Goal: Transaction & Acquisition: Download file/media

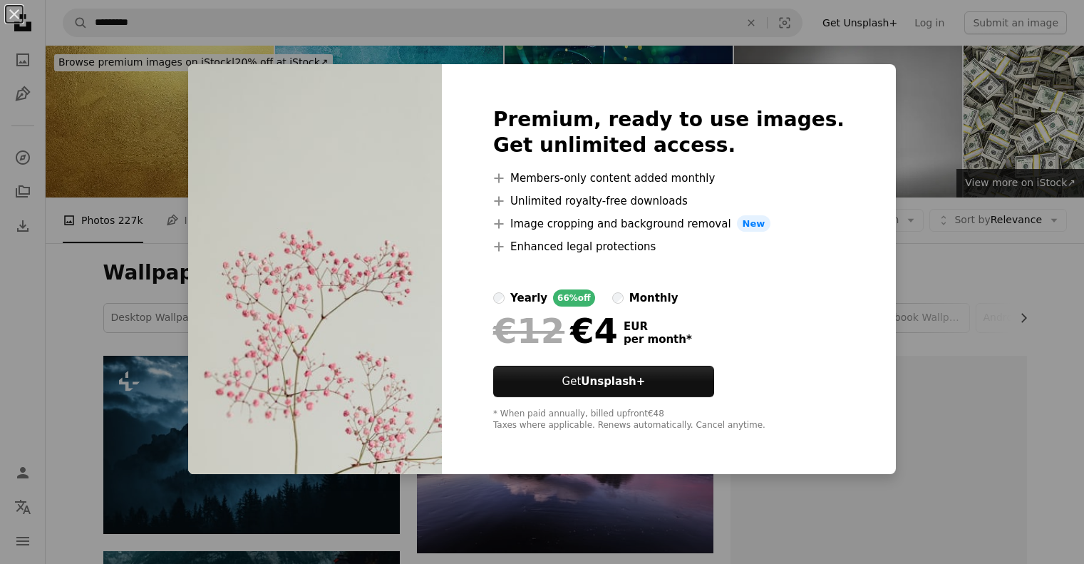
scroll to position [4642, 0]
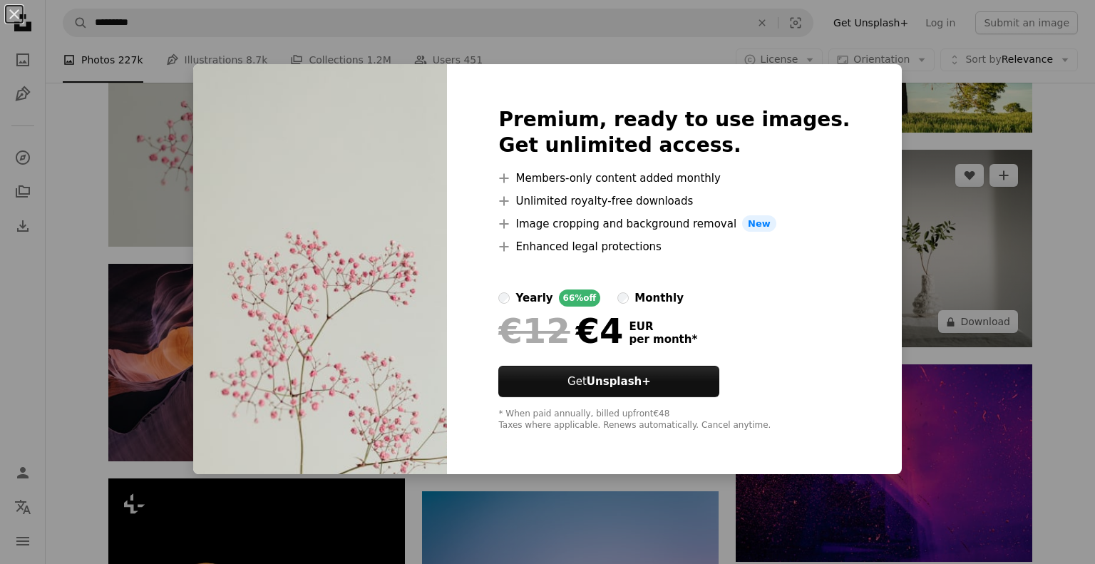
click at [935, 210] on div "An X shape Premium, ready to use images. Get unlimited access. A plus sign Memb…" at bounding box center [547, 282] width 1095 height 564
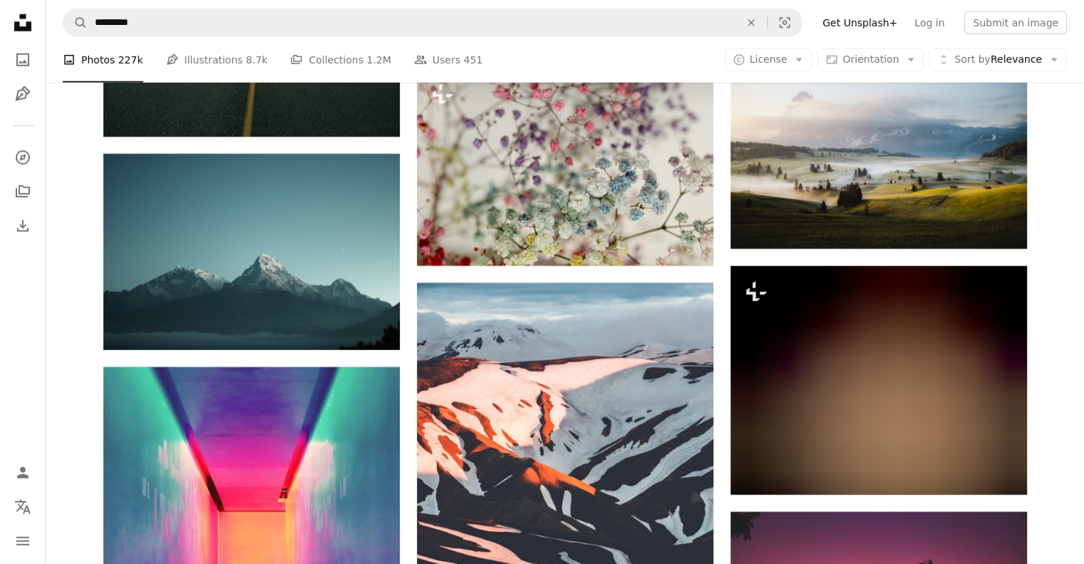
scroll to position [9561, 0]
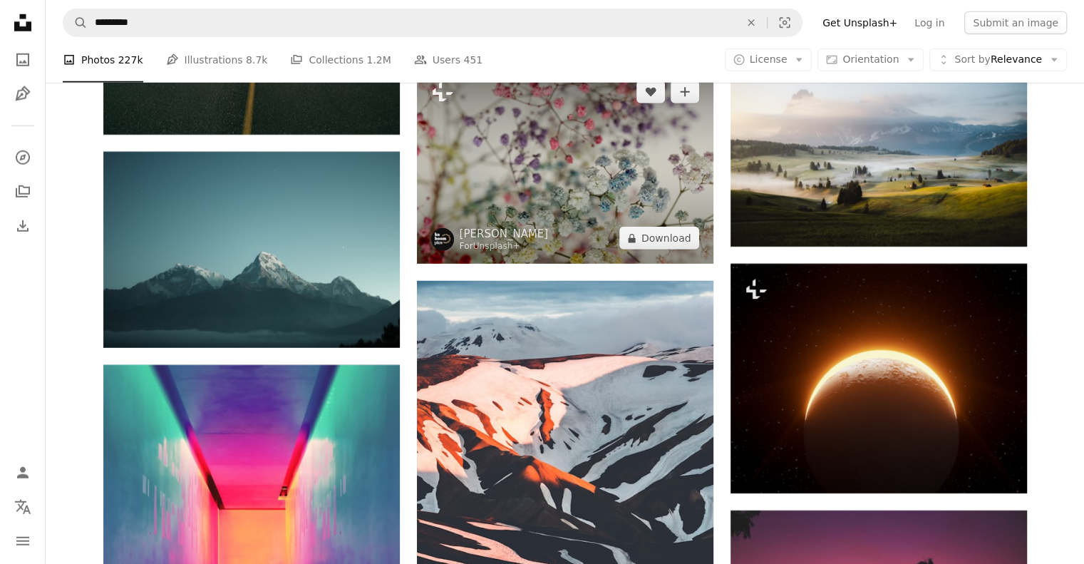
click at [607, 174] on img at bounding box center [565, 164] width 297 height 197
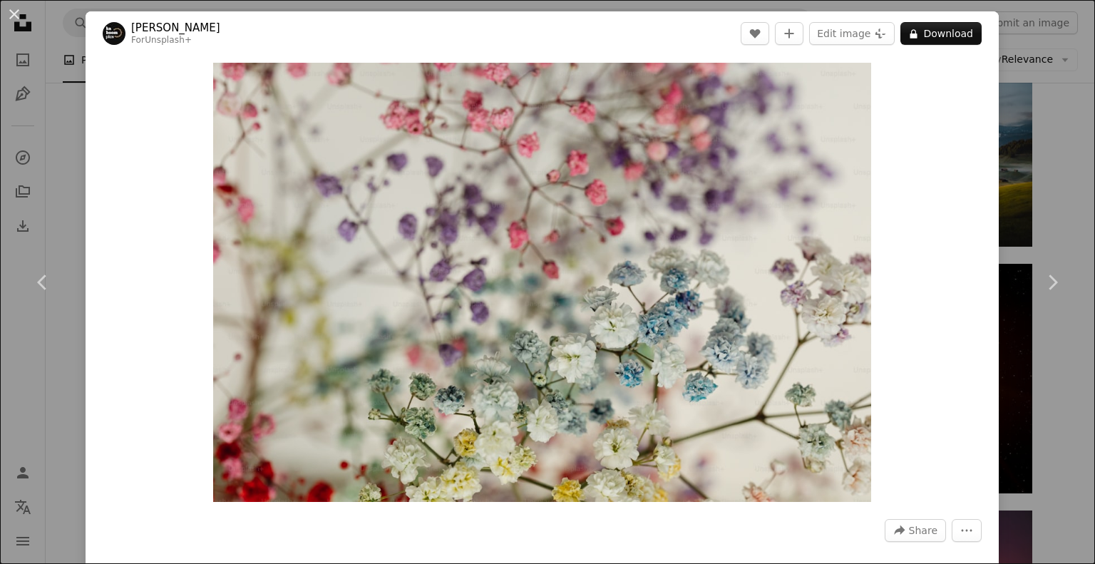
click at [1047, 206] on div "An X shape Chevron left Chevron right [PERSON_NAME] For Unsplash+ A heart A plu…" at bounding box center [547, 282] width 1095 height 564
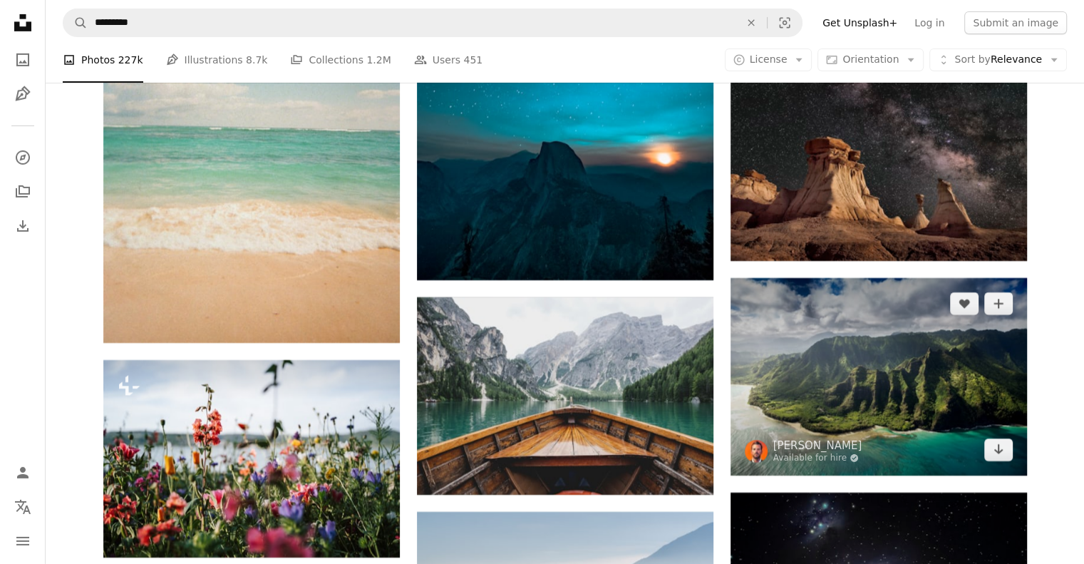
scroll to position [15977, 0]
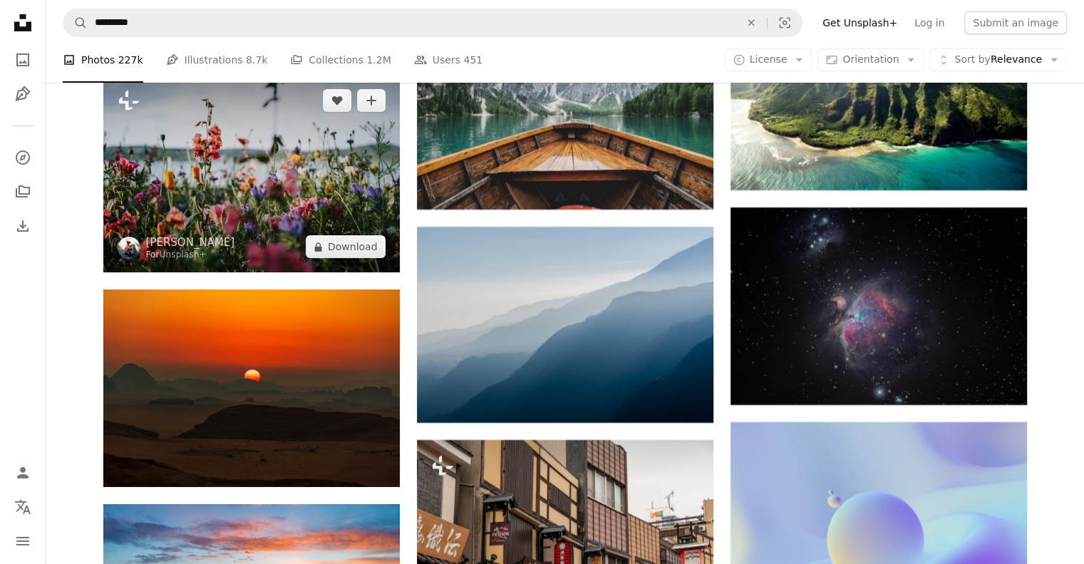
click at [298, 173] on img at bounding box center [251, 173] width 297 height 197
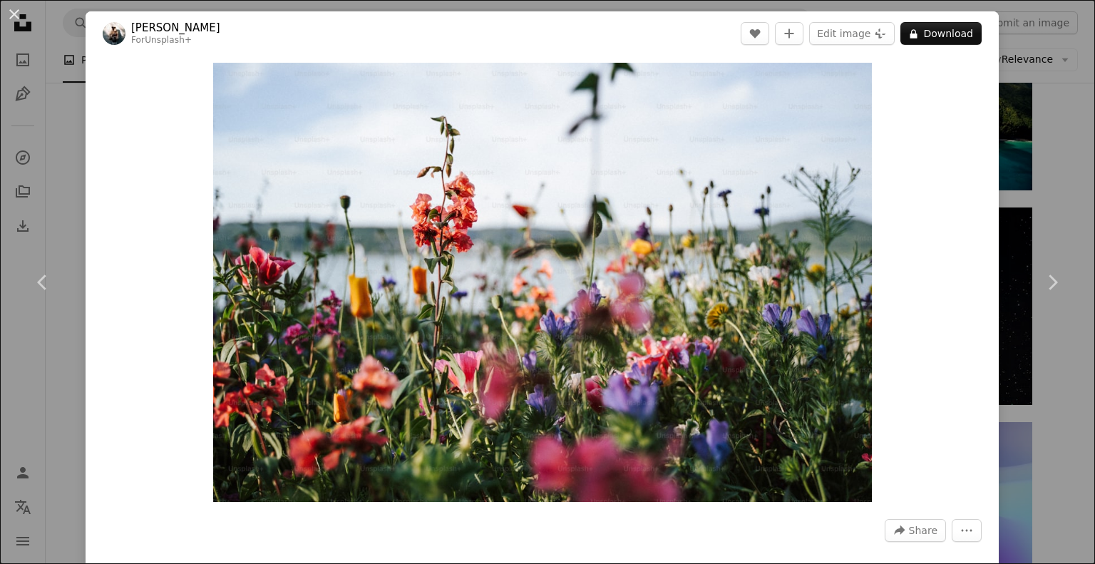
click at [1057, 138] on div "An X shape Chevron left Chevron right [PERSON_NAME] For Unsplash+ A heart A plu…" at bounding box center [547, 282] width 1095 height 564
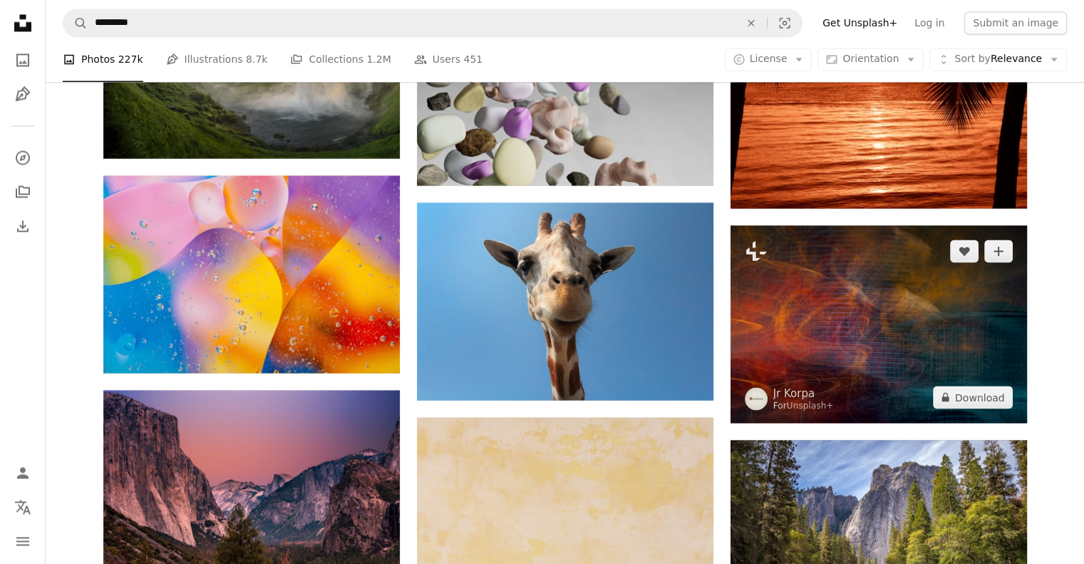
scroll to position [18614, 0]
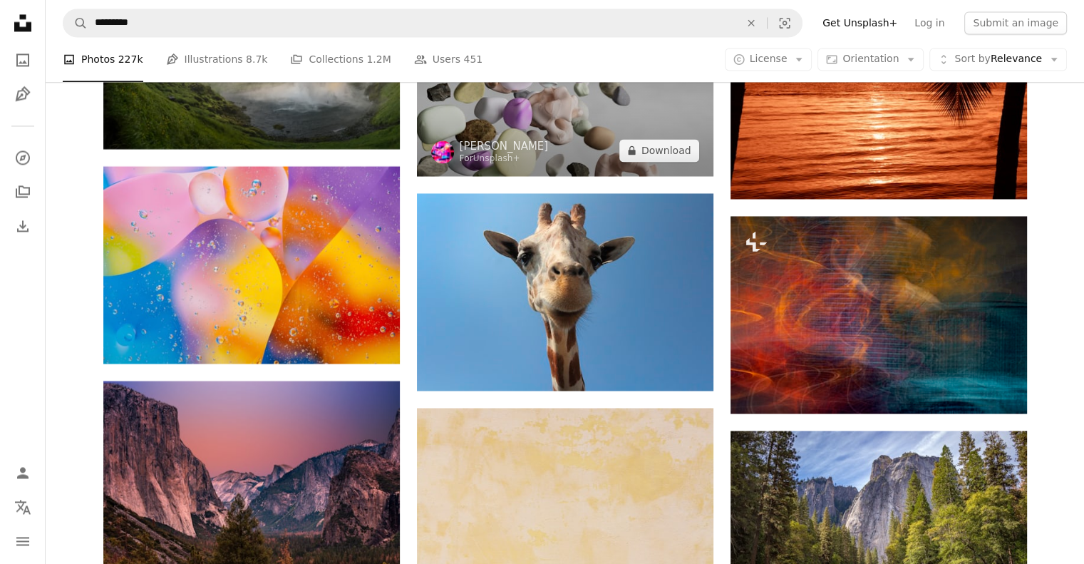
click at [652, 124] on img at bounding box center [565, 92] width 297 height 167
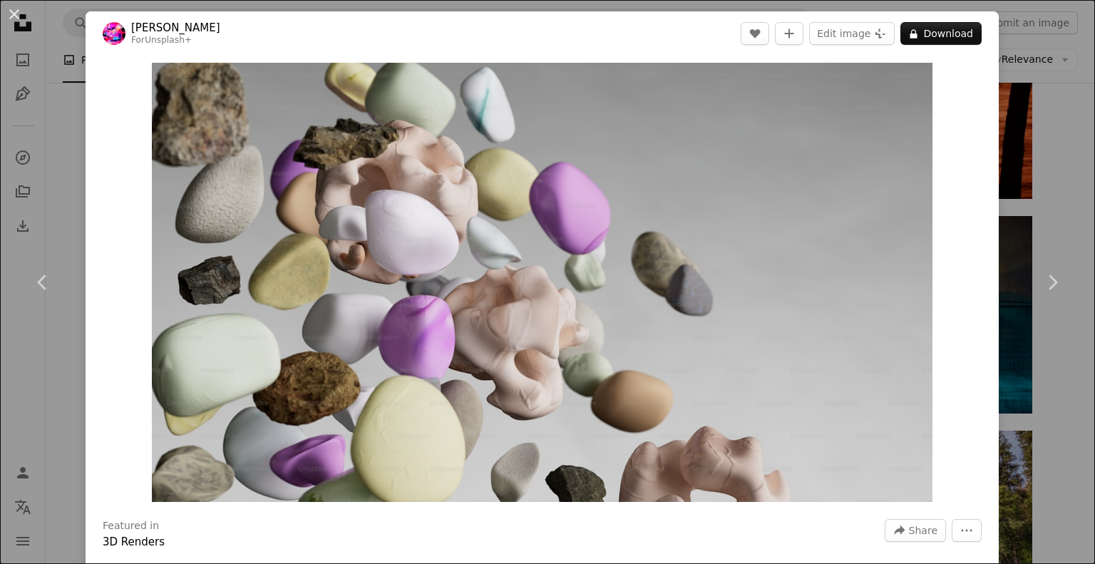
click at [1055, 205] on div "An X shape Chevron left Chevron right [PERSON_NAME] For Unsplash+ A heart A plu…" at bounding box center [547, 282] width 1095 height 564
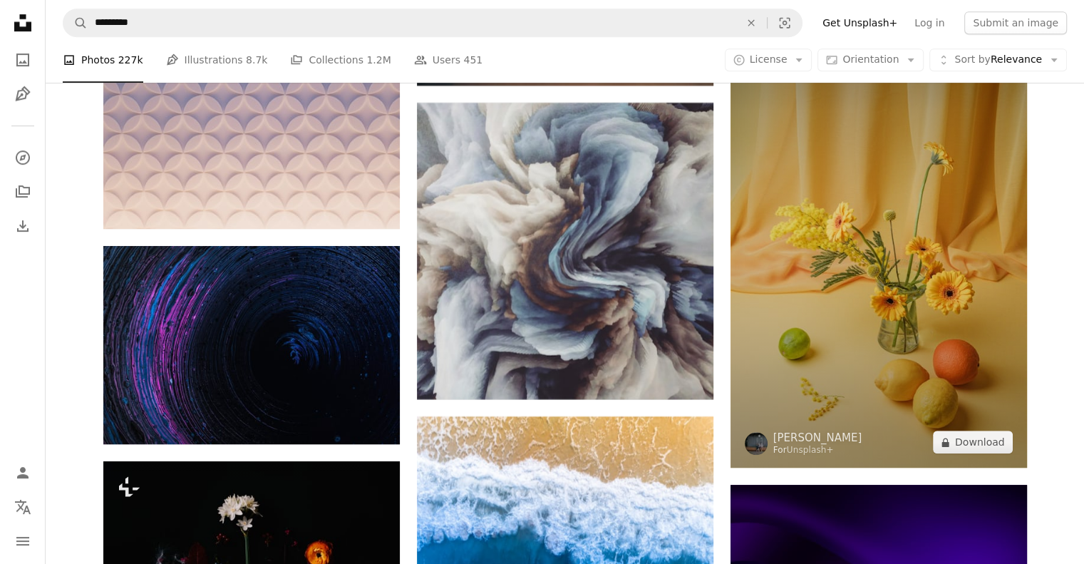
scroll to position [49625, 0]
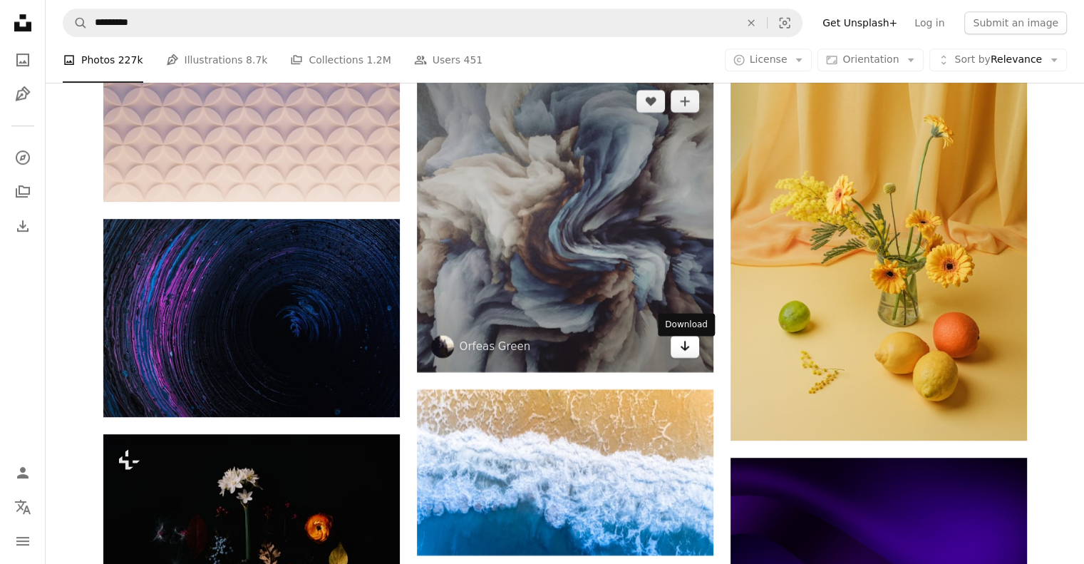
click at [687, 352] on icon "Arrow pointing down" at bounding box center [684, 345] width 11 height 17
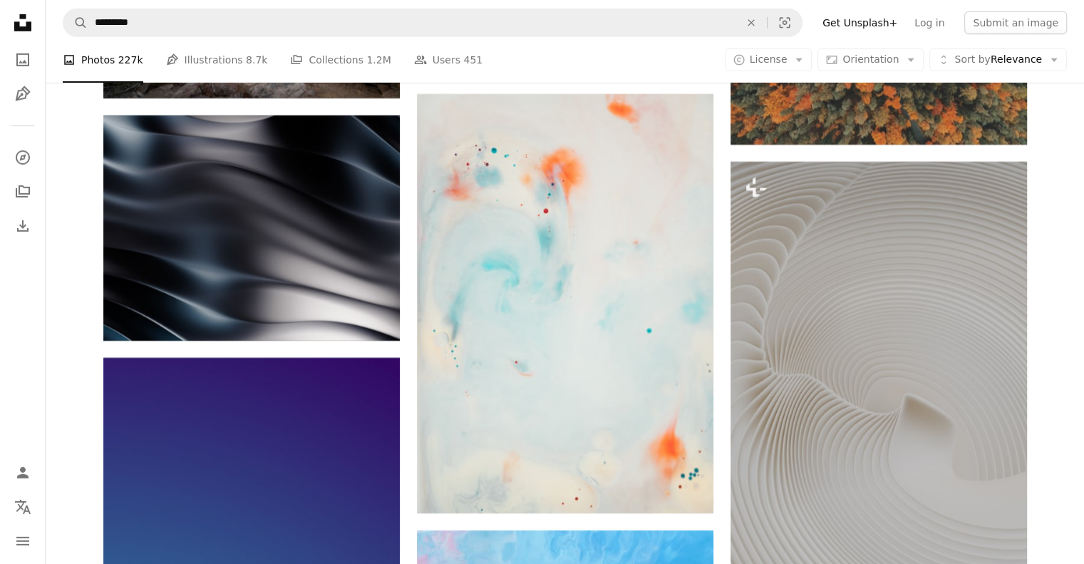
scroll to position [58822, 0]
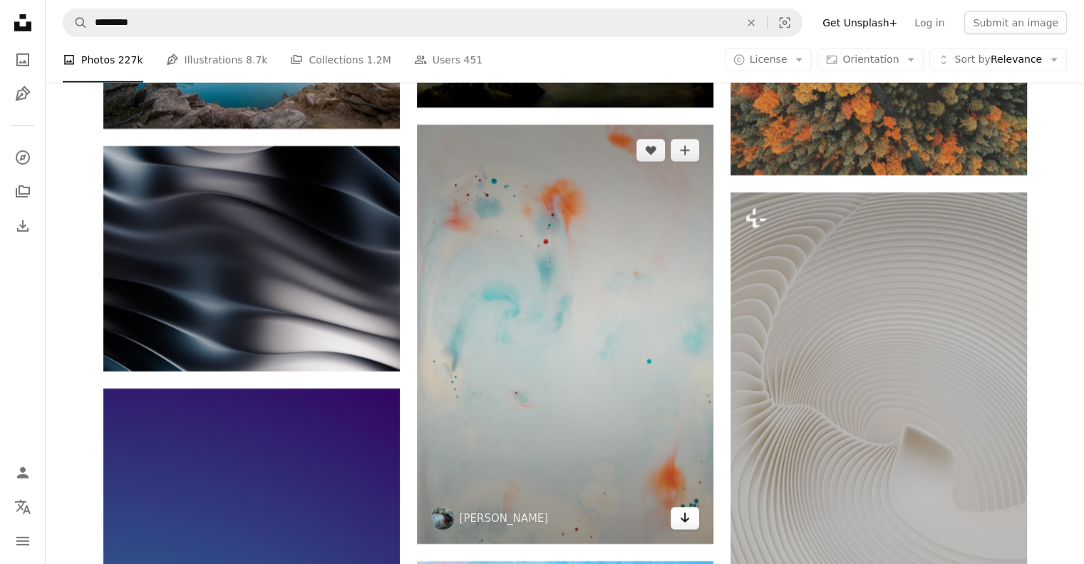
click at [678, 523] on link "Arrow pointing down" at bounding box center [685, 518] width 29 height 23
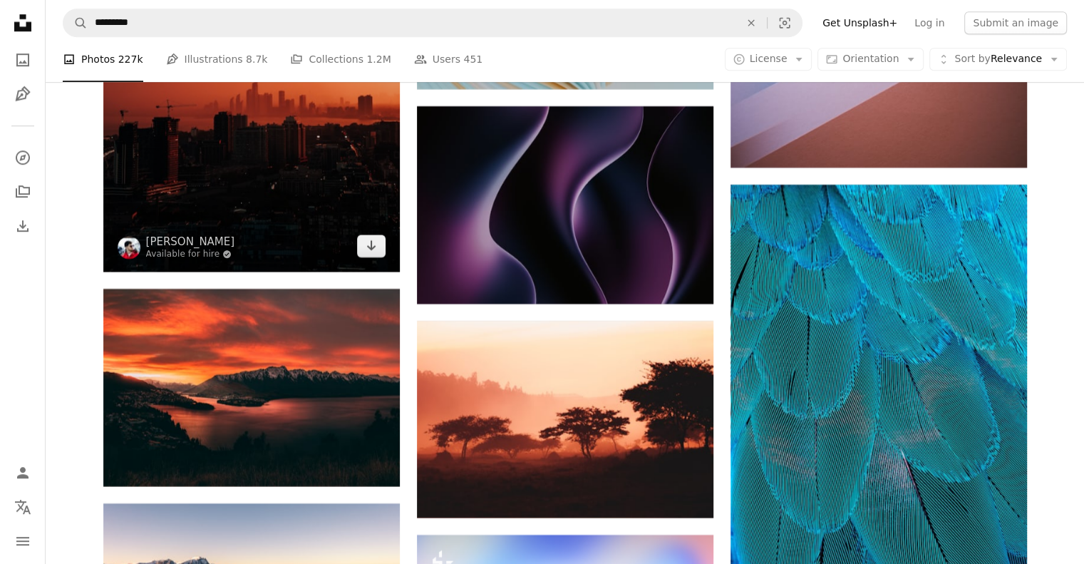
scroll to position [104090, 0]
